Goal: Task Accomplishment & Management: Use online tool/utility

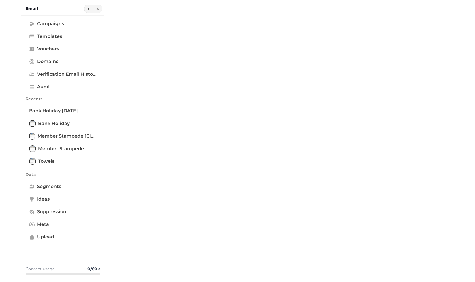
type input "**********"
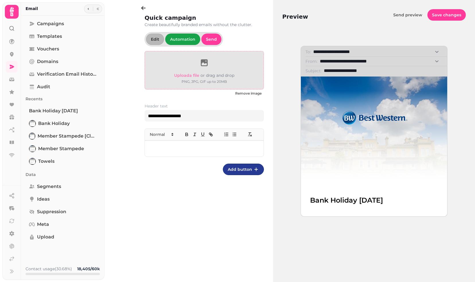
click at [202, 70] on div "Upload a file or drag and drop PNG, JPG, GIF up to 20MB" at bounding box center [204, 70] width 60 height 29
click at [188, 75] on span "Upload a file" at bounding box center [186, 75] width 25 height 5
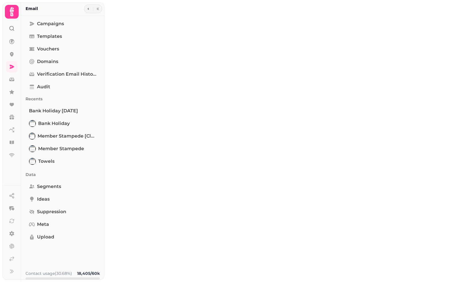
type input "**********"
